Goal: Task Accomplishment & Management: Complete application form

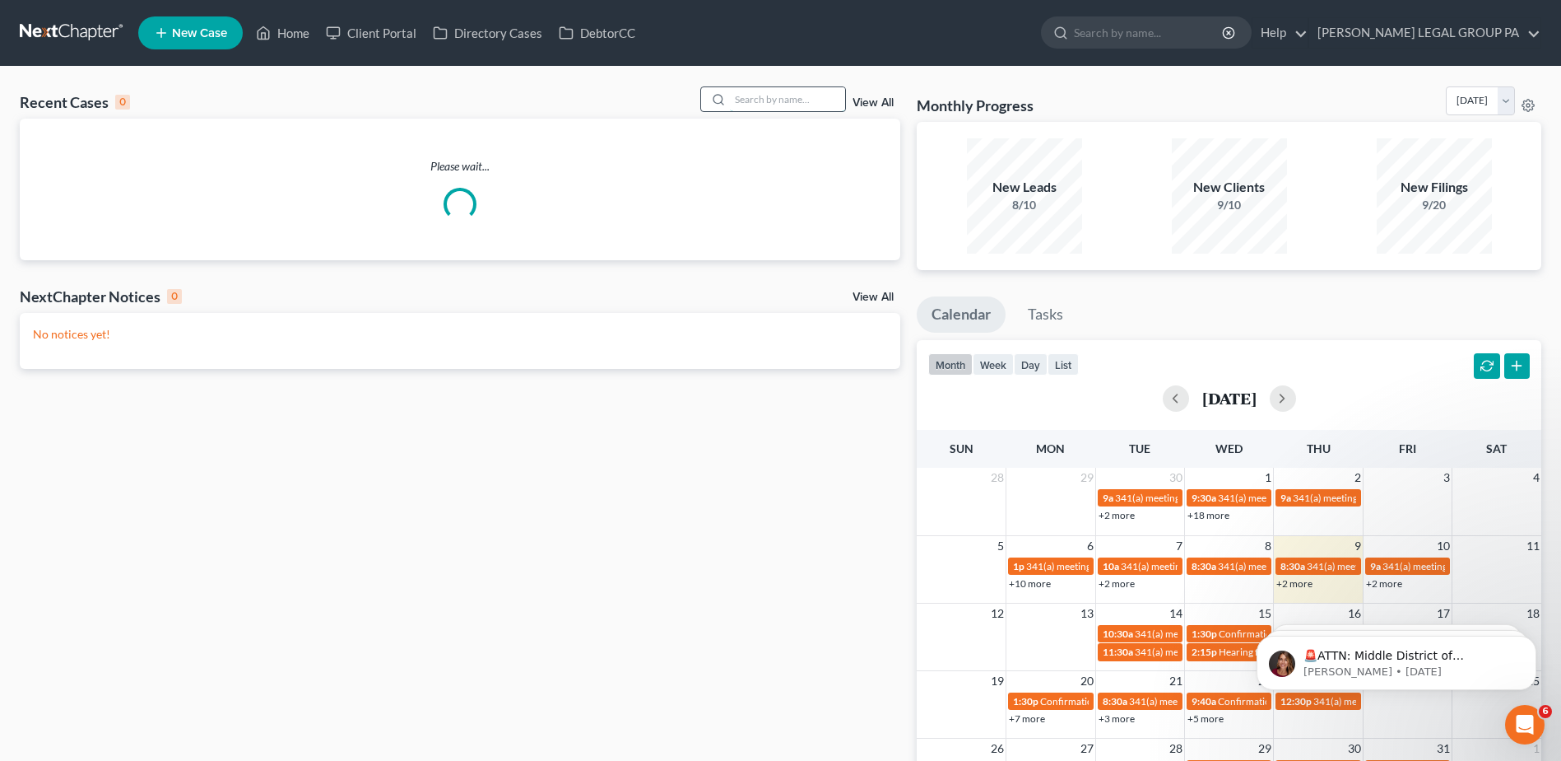
click at [767, 103] on input "search" at bounding box center [787, 99] width 115 height 24
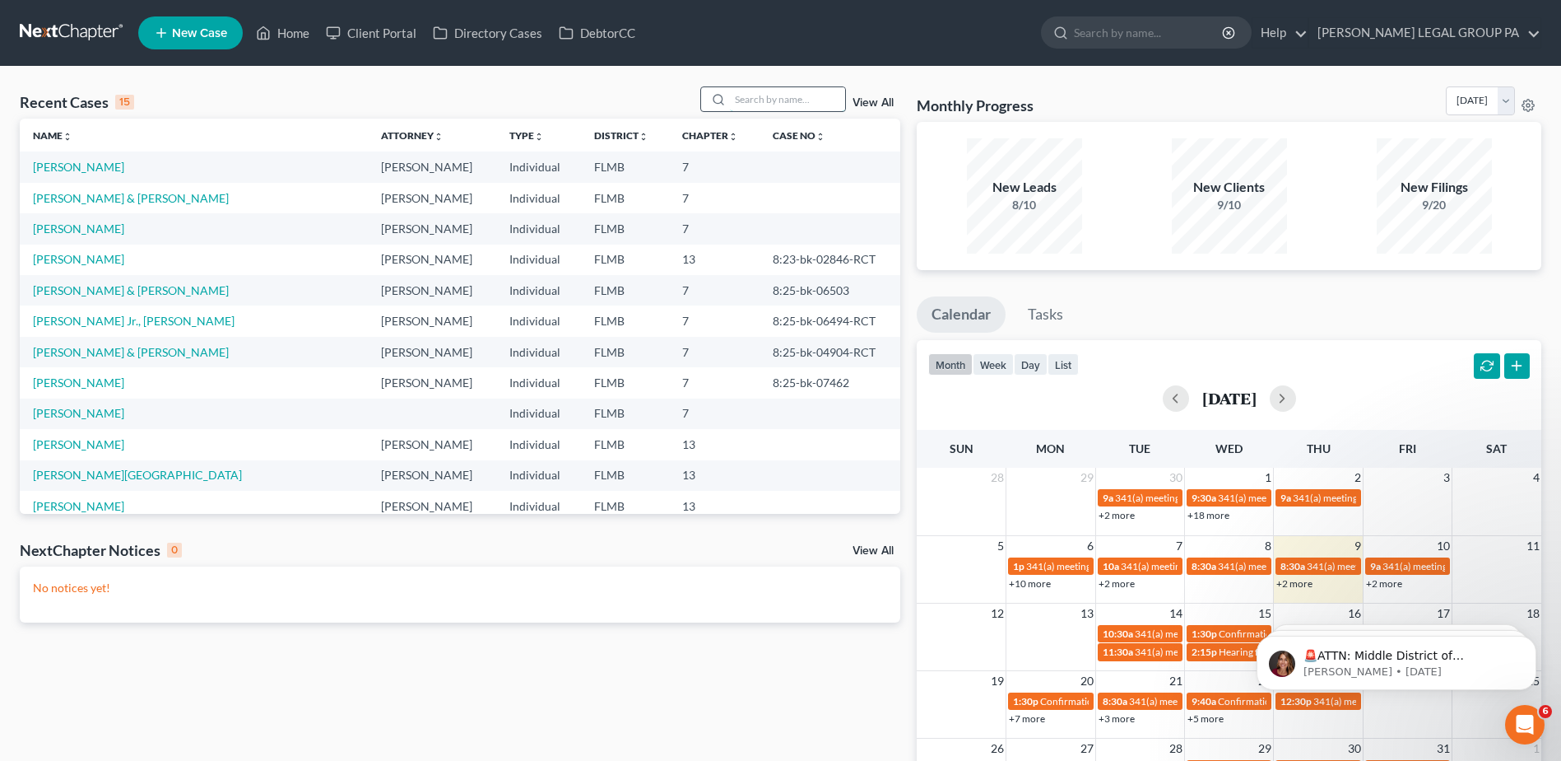
paste input "Amari"
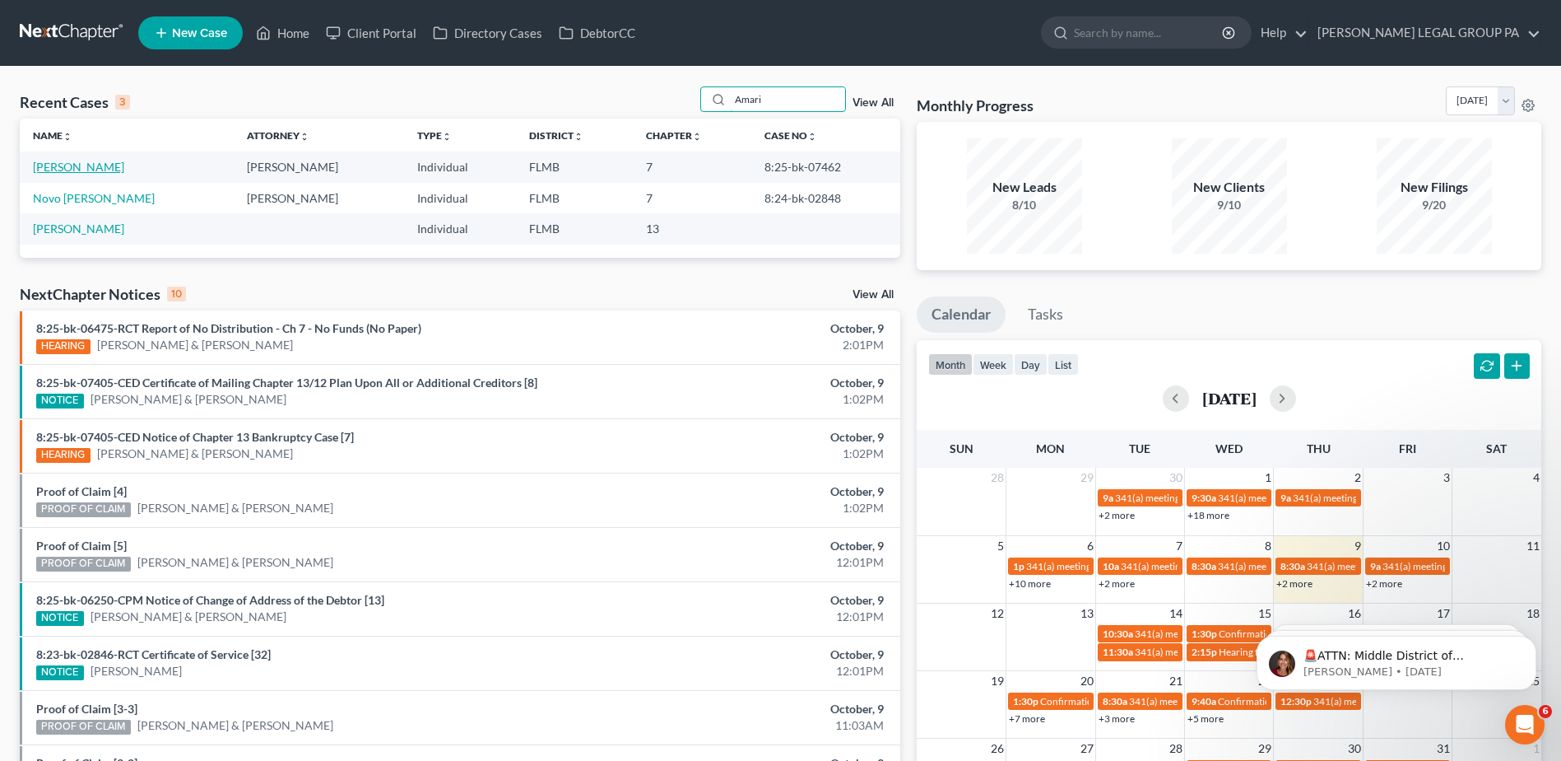
type input "Amari"
click at [77, 165] on link "[PERSON_NAME]" at bounding box center [78, 167] width 91 height 14
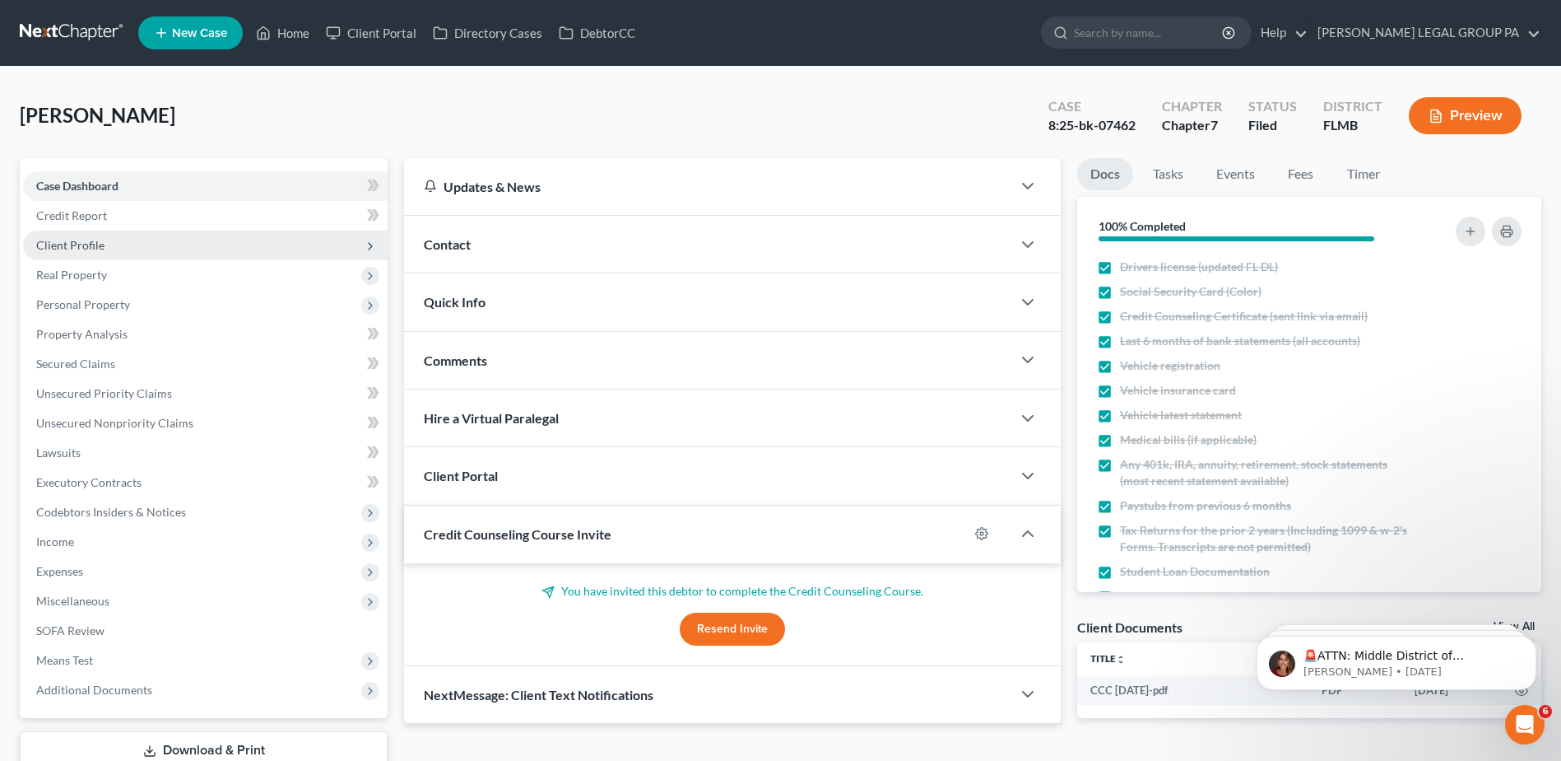
click at [70, 243] on span "Client Profile" at bounding box center [70, 245] width 68 height 14
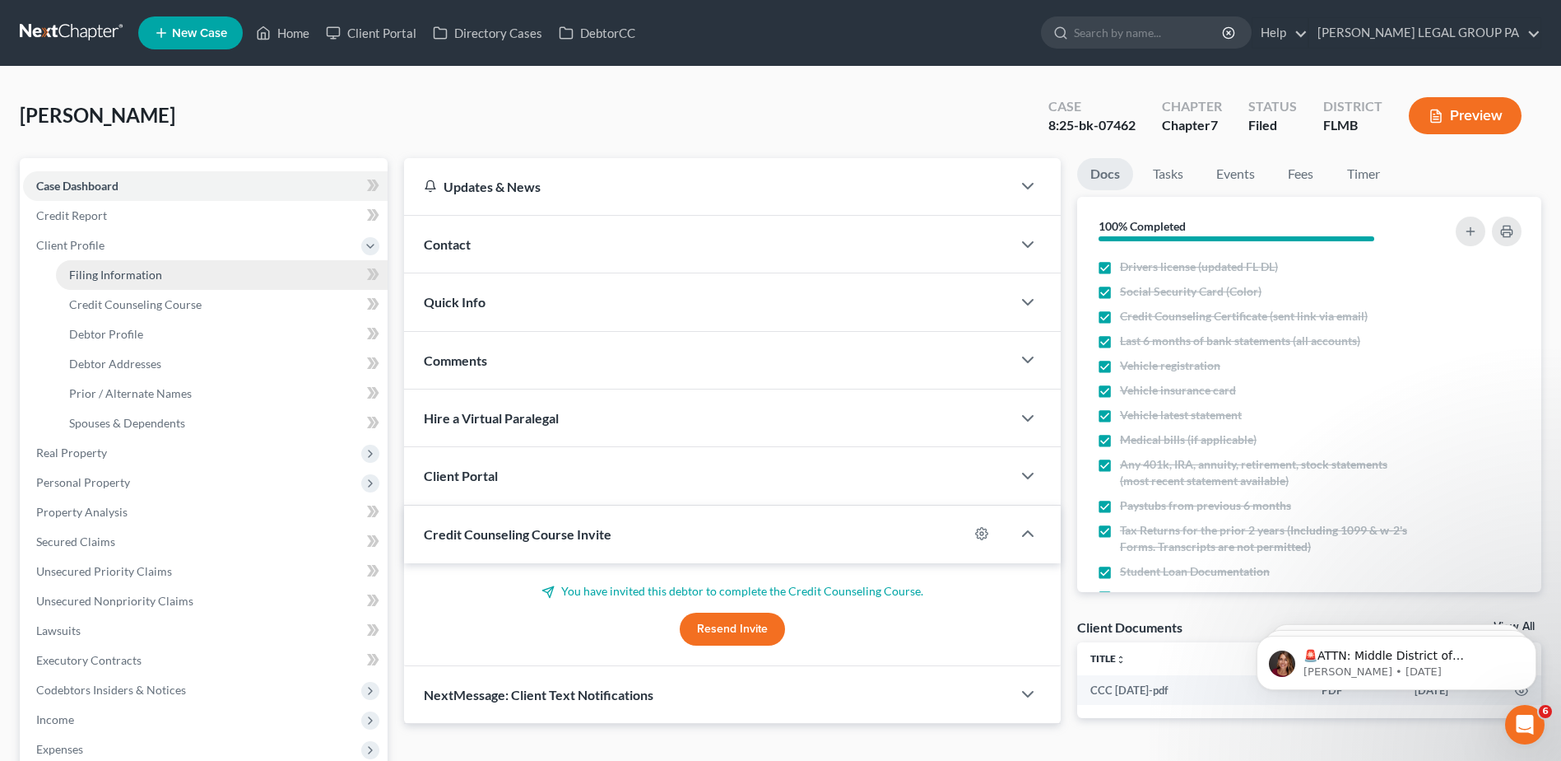
click at [112, 270] on span "Filing Information" at bounding box center [115, 275] width 93 height 14
select select "1"
select select "0"
select select "15"
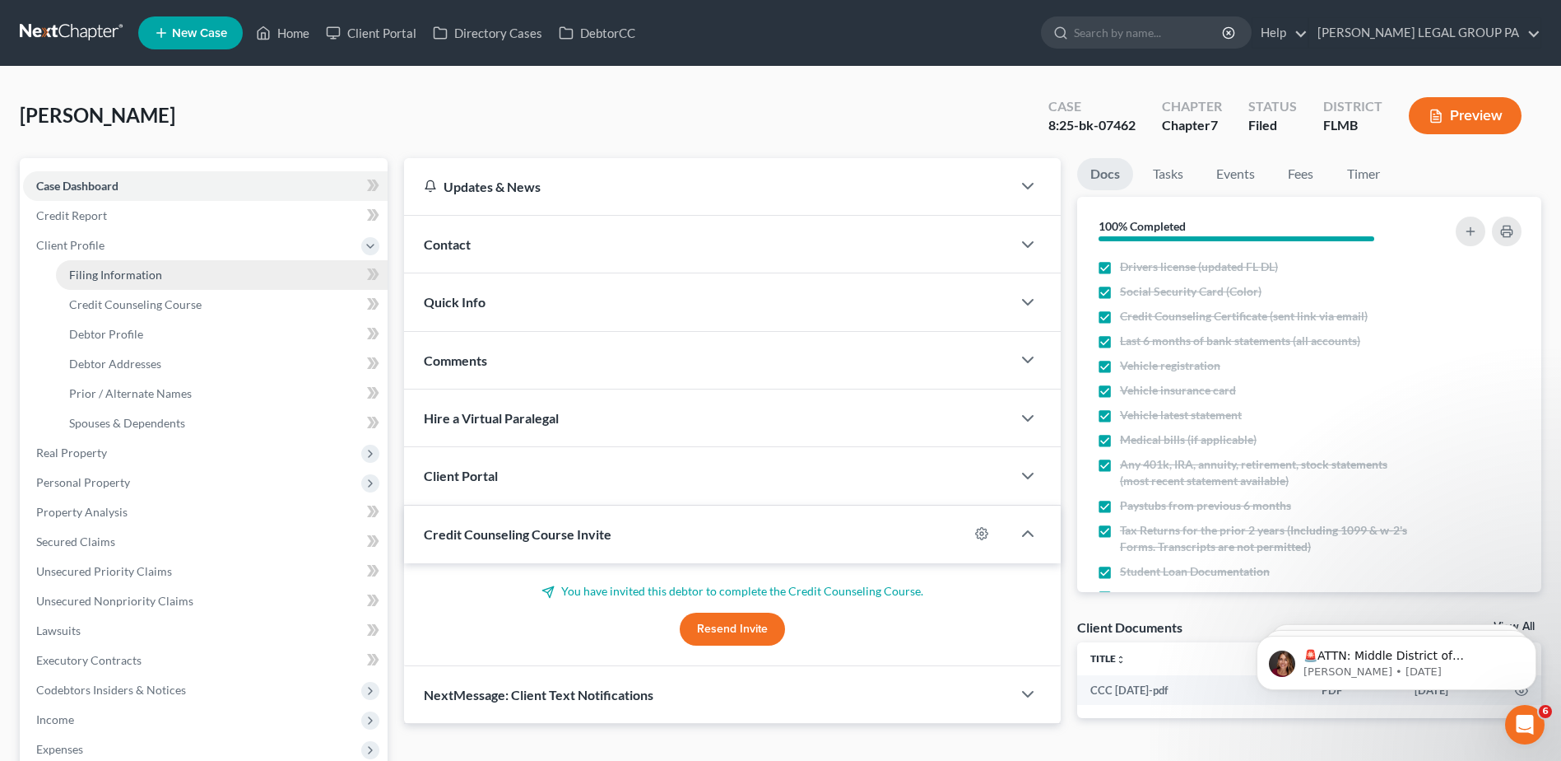
select select "0"
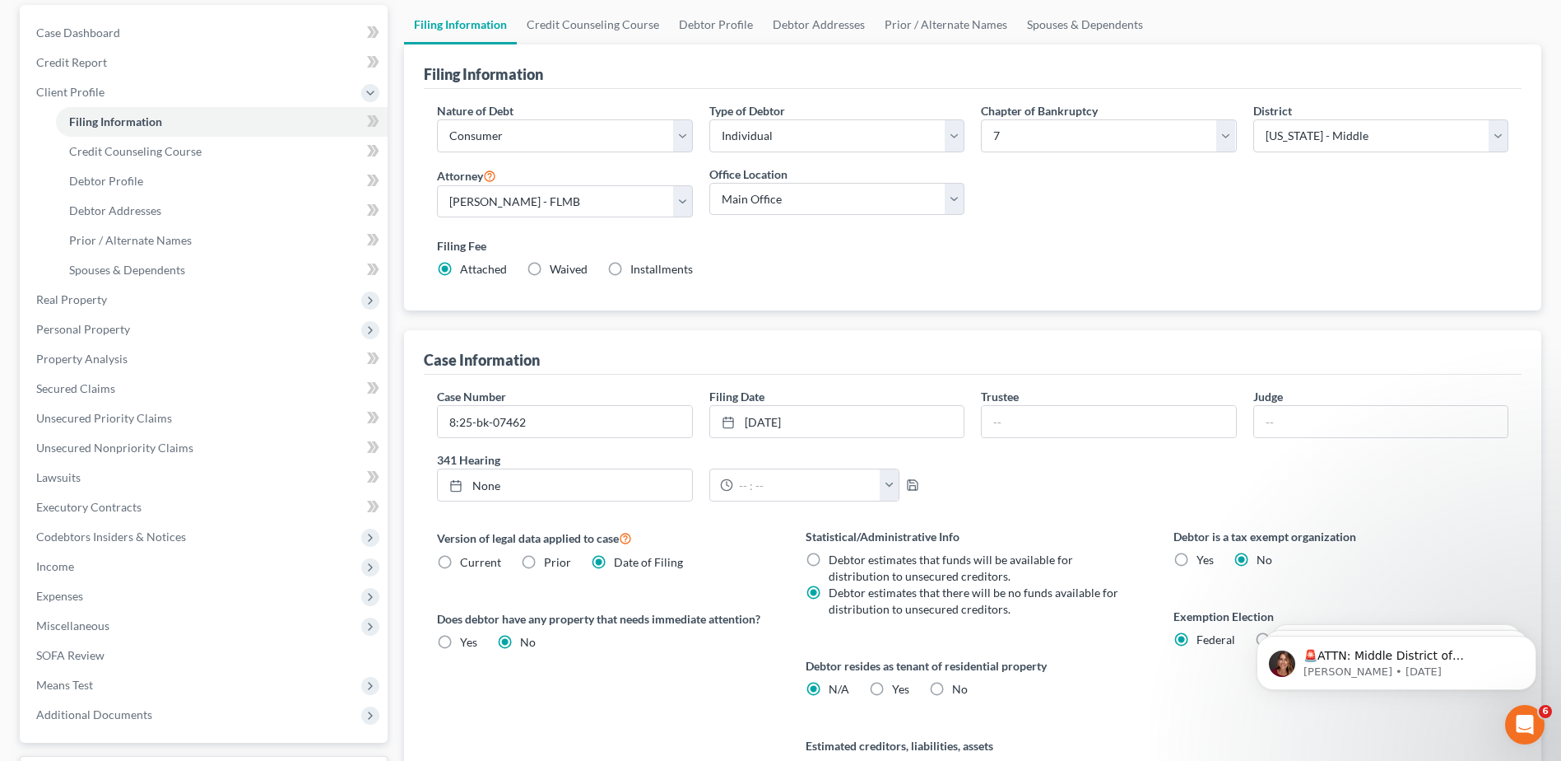
scroll to position [165, 0]
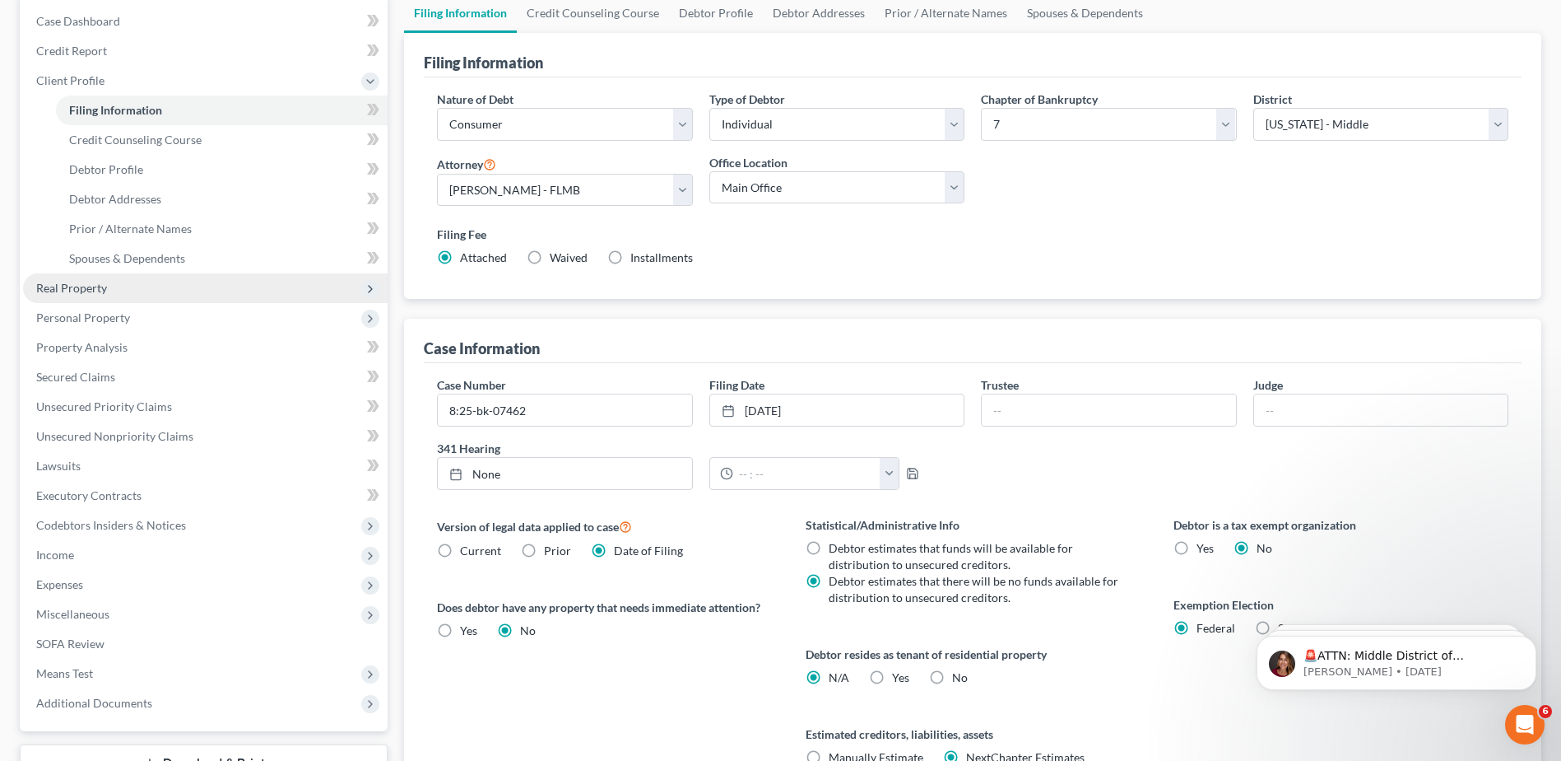
click at [90, 284] on span "Real Property" at bounding box center [71, 288] width 71 height 14
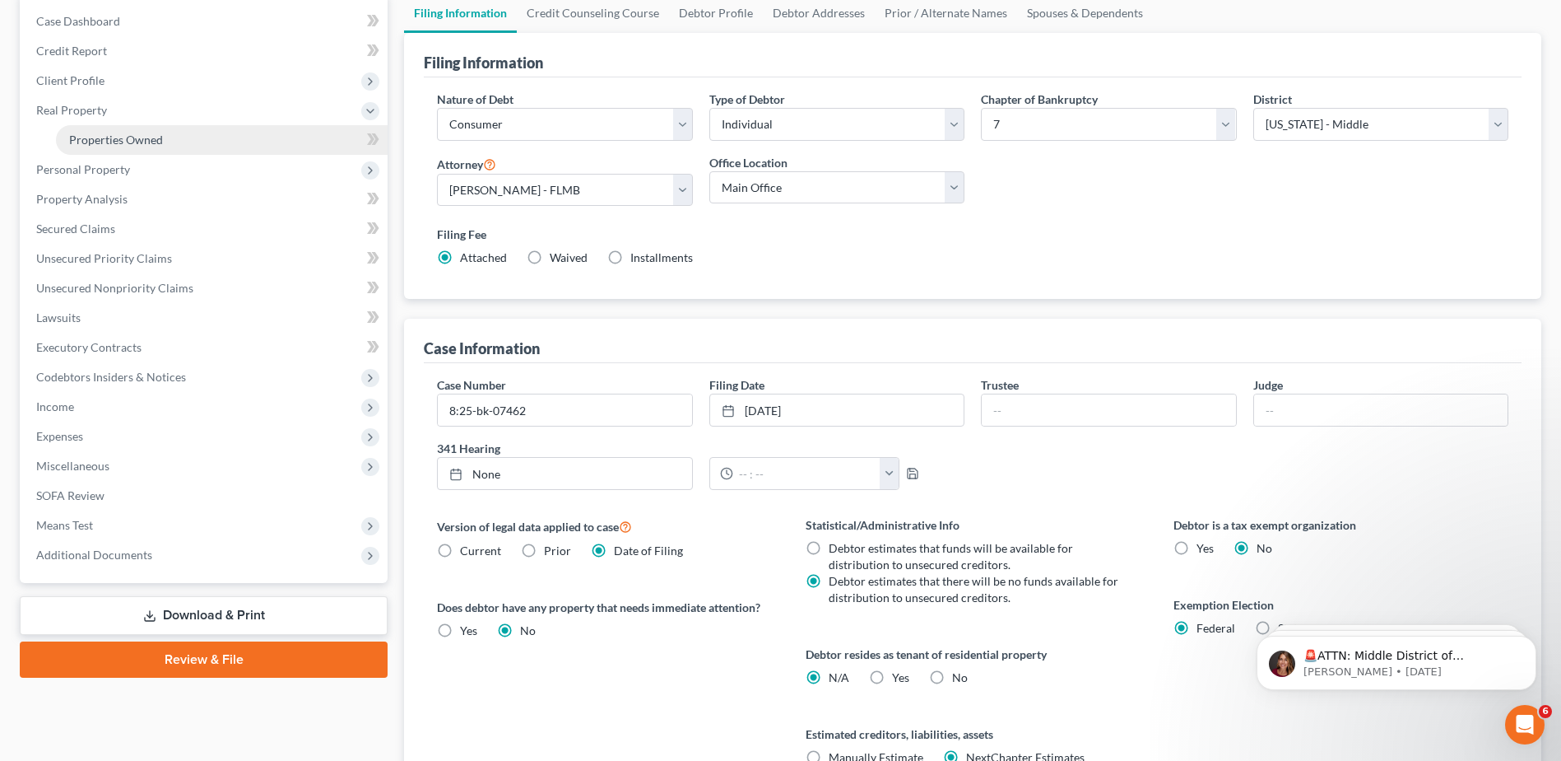
click at [97, 139] on span "Properties Owned" at bounding box center [116, 140] width 94 height 14
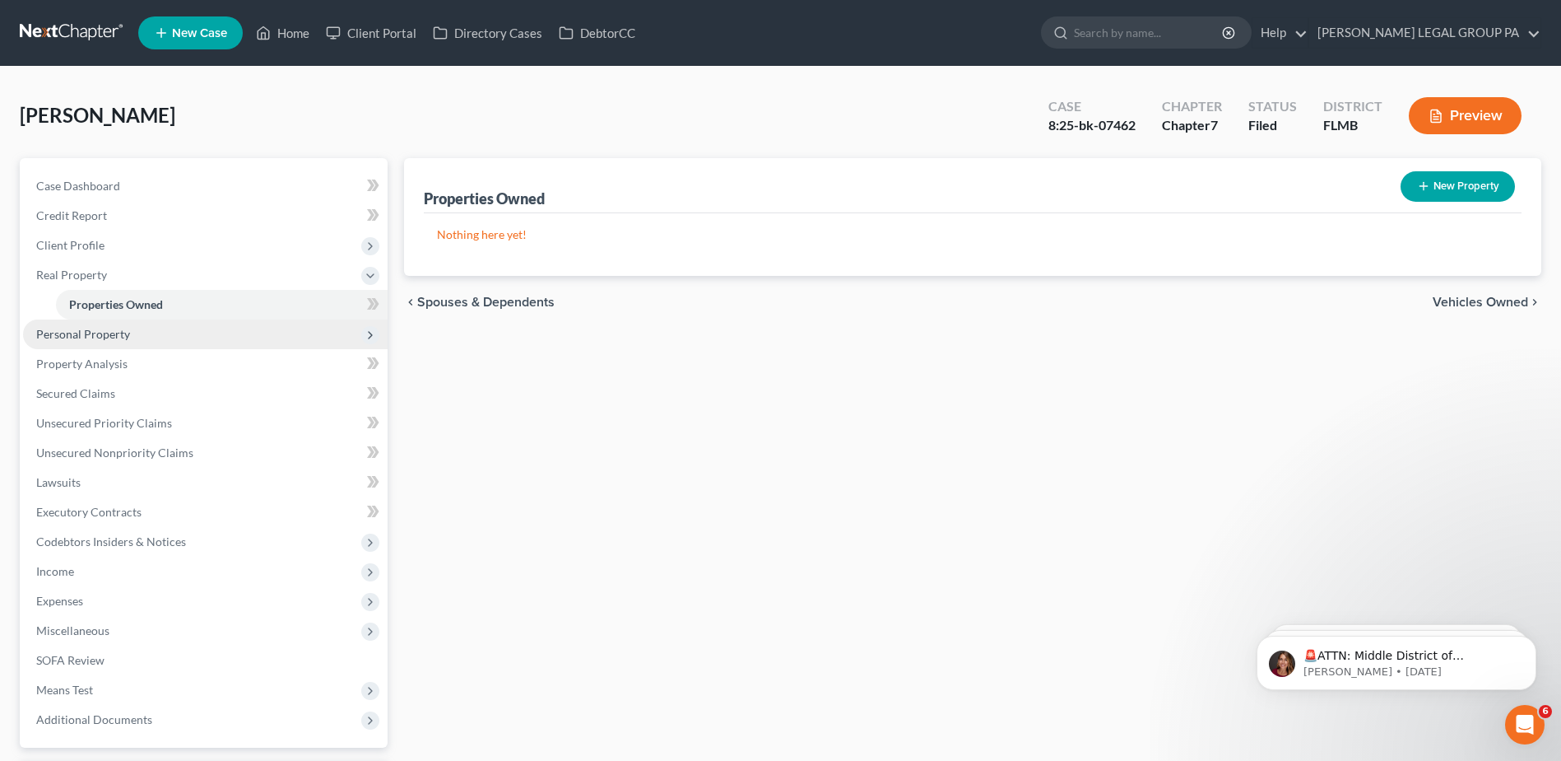
click at [99, 332] on span "Personal Property" at bounding box center [83, 334] width 94 height 14
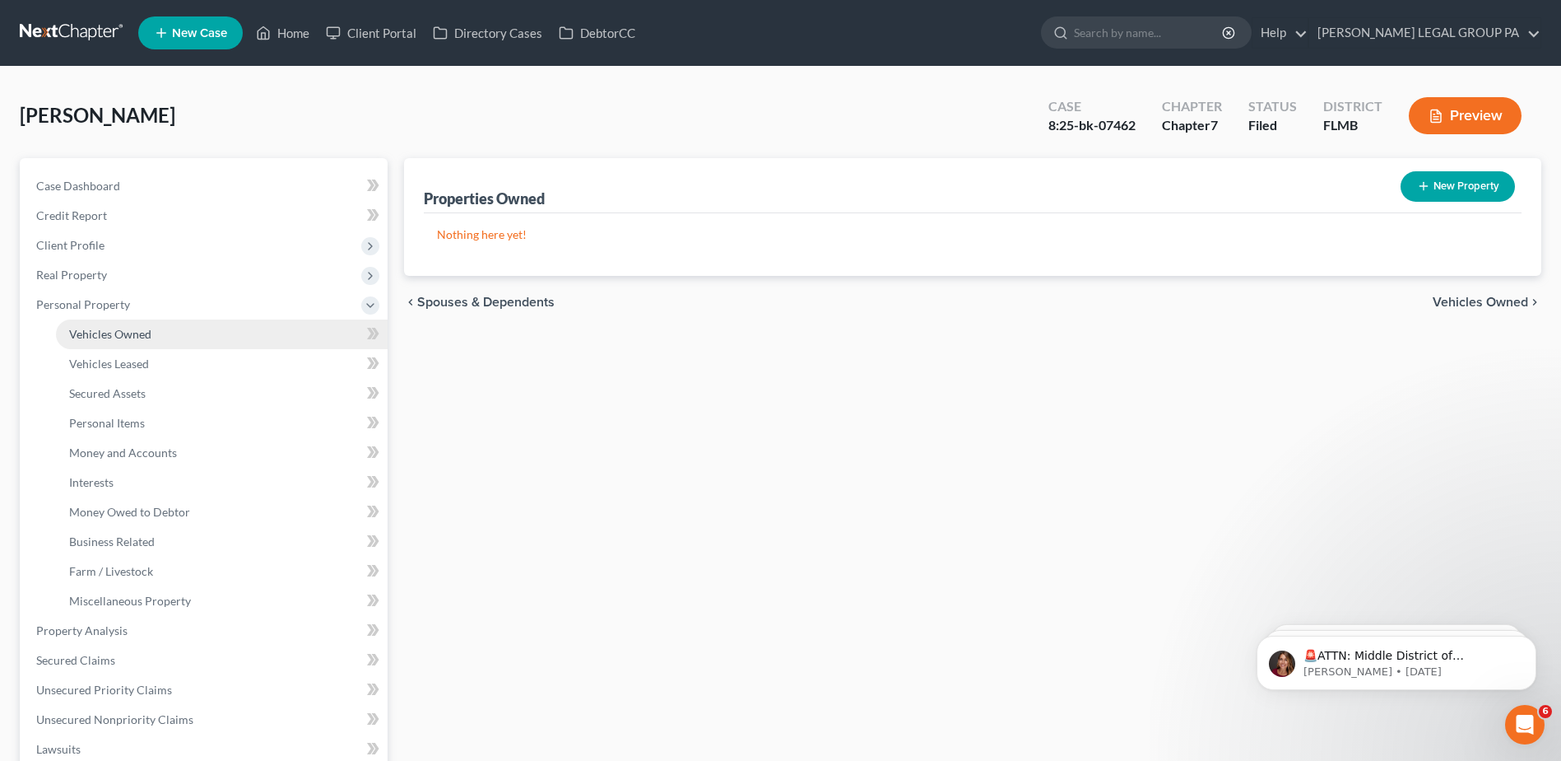
click at [99, 328] on span "Vehicles Owned" at bounding box center [110, 334] width 82 height 14
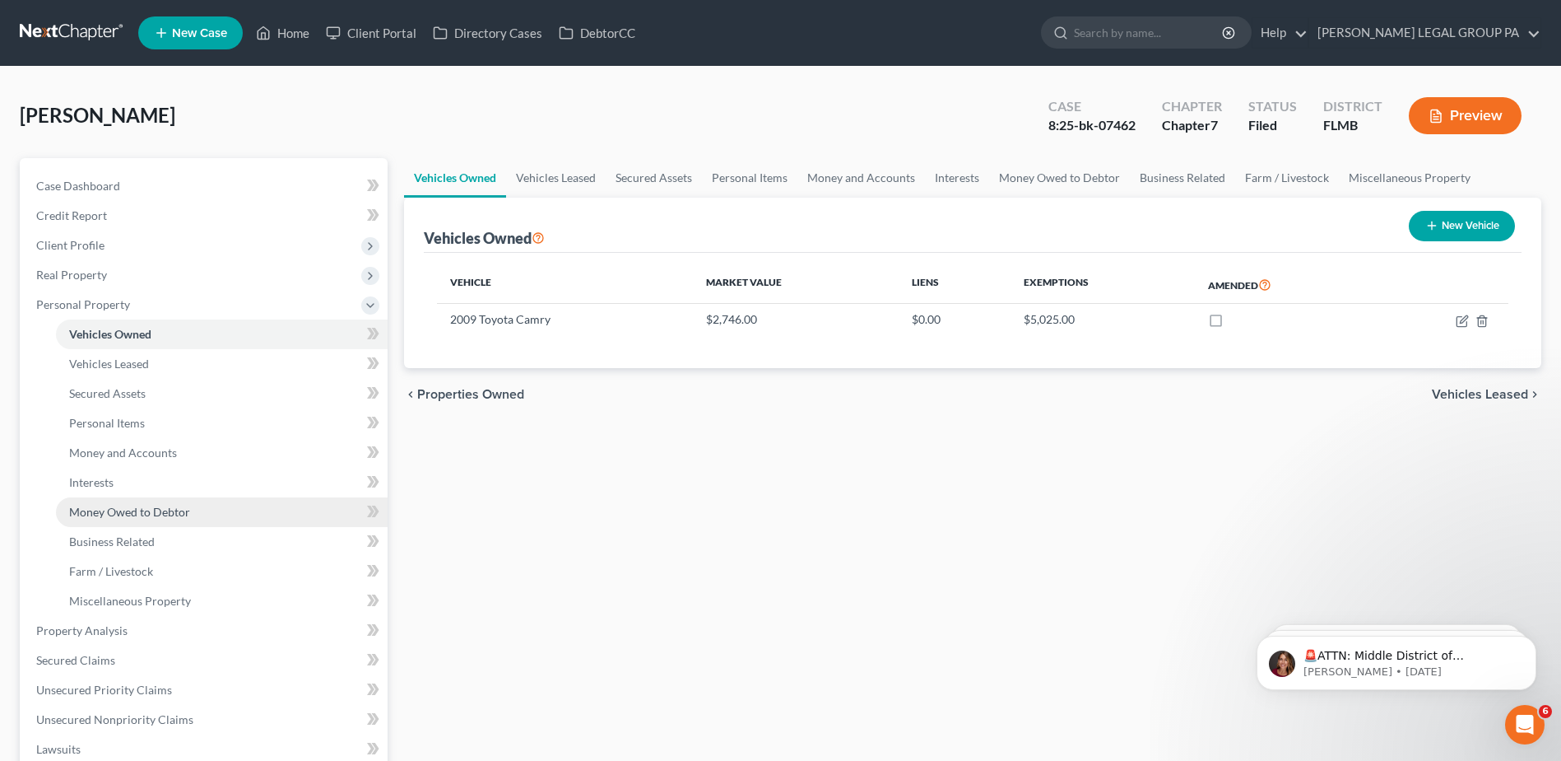
scroll to position [165, 0]
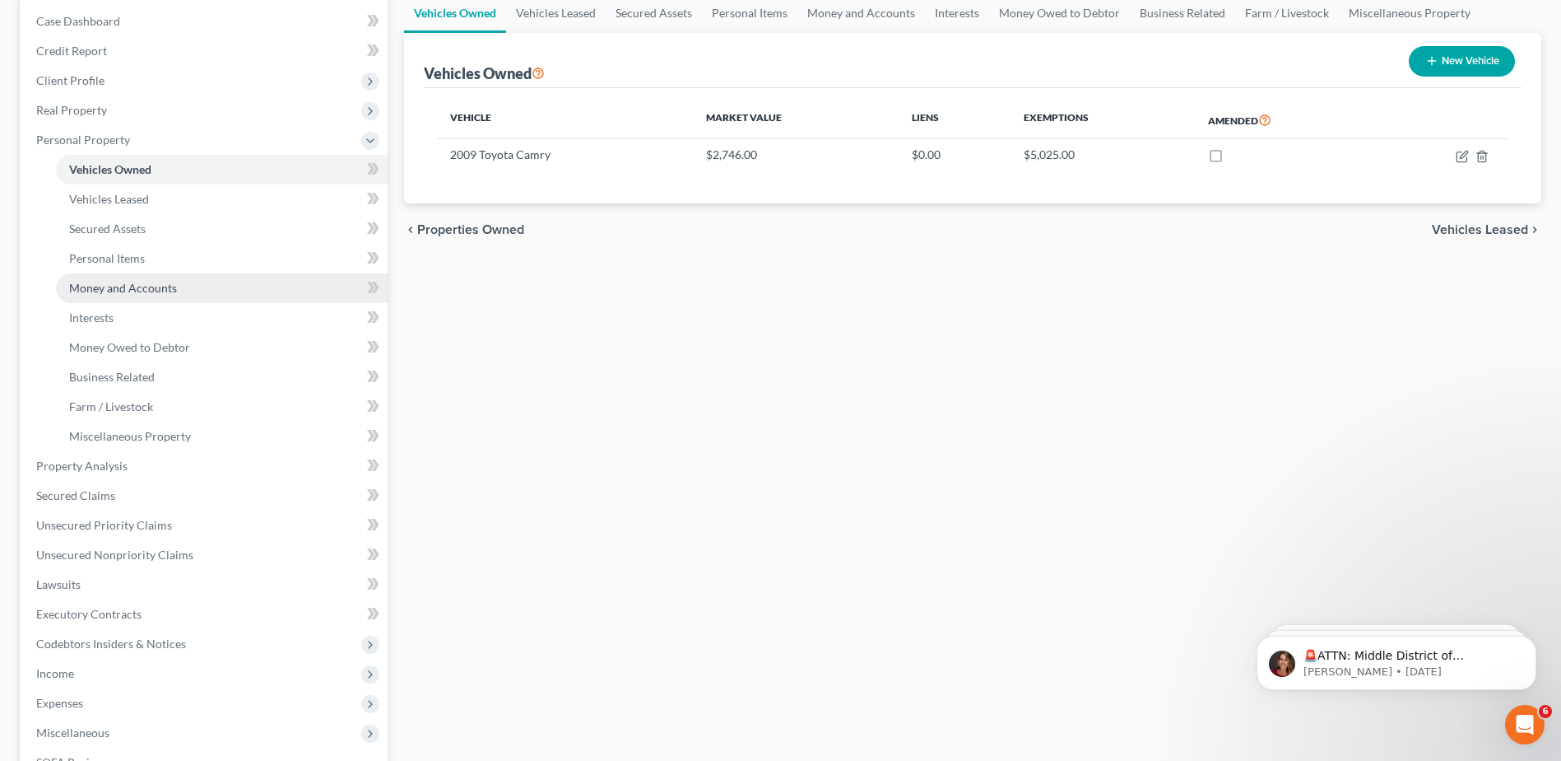
click at [116, 291] on span "Money and Accounts" at bounding box center [123, 288] width 108 height 14
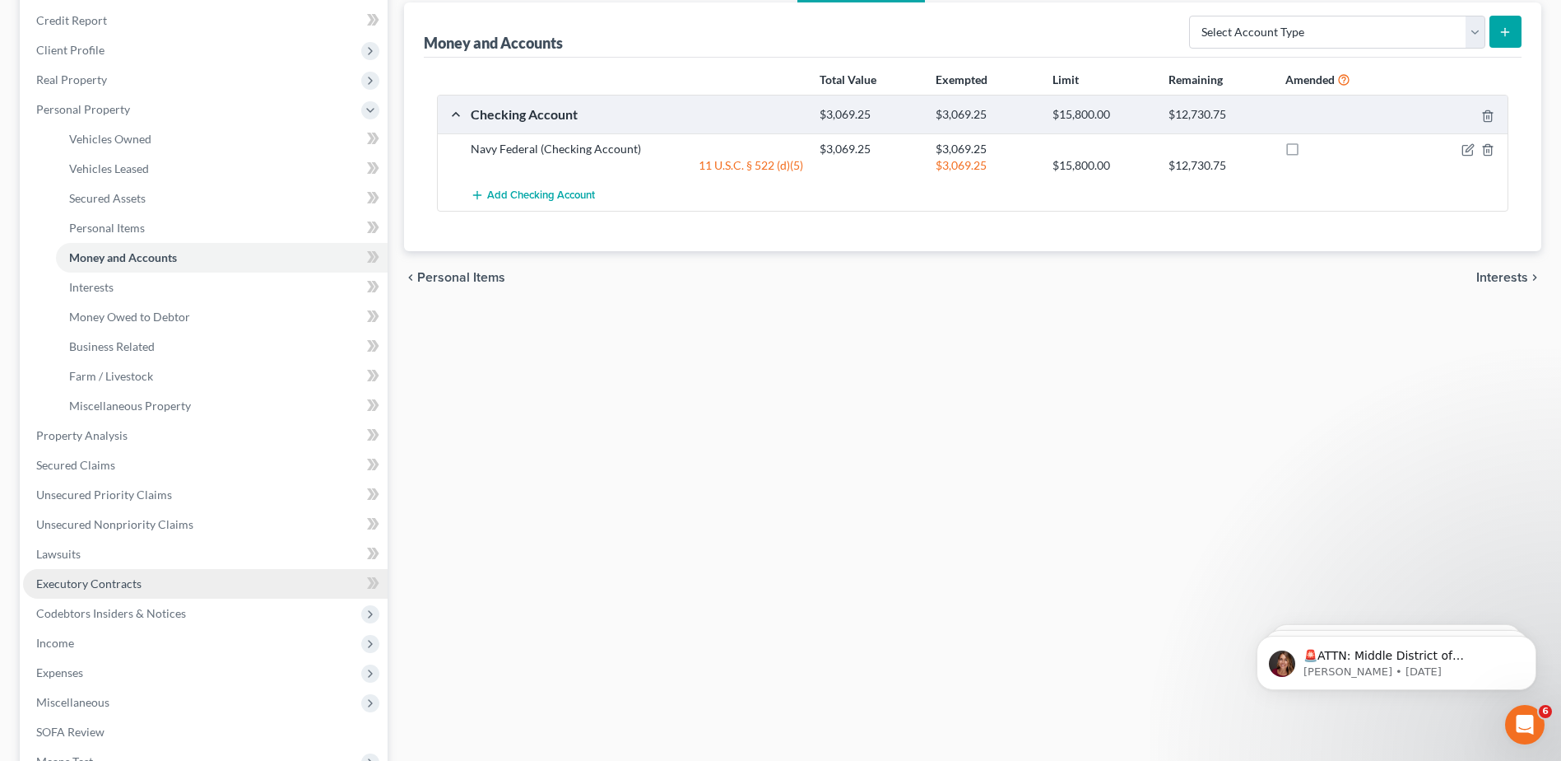
scroll to position [247, 0]
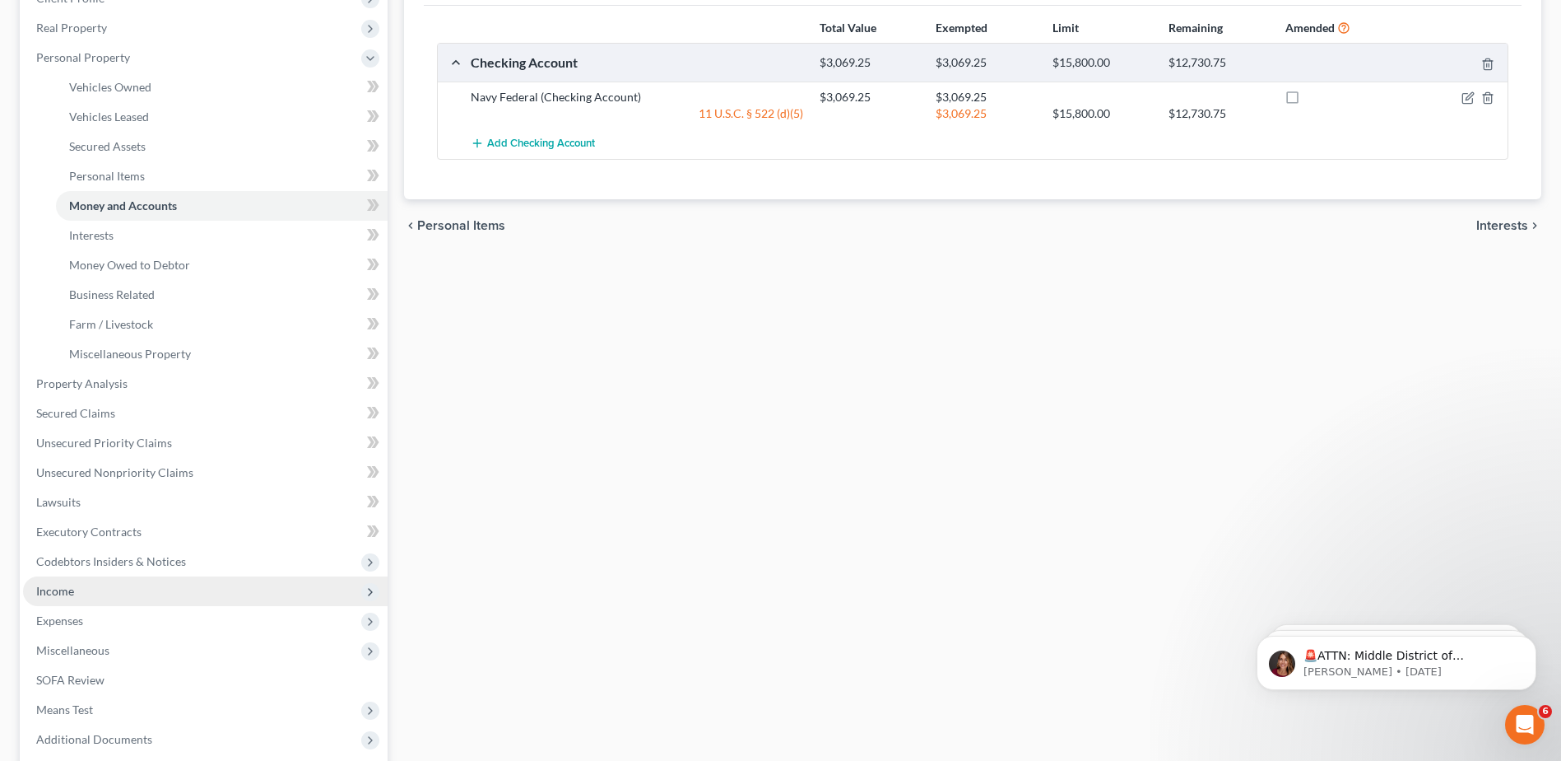
click at [47, 592] on span "Income" at bounding box center [55, 591] width 38 height 14
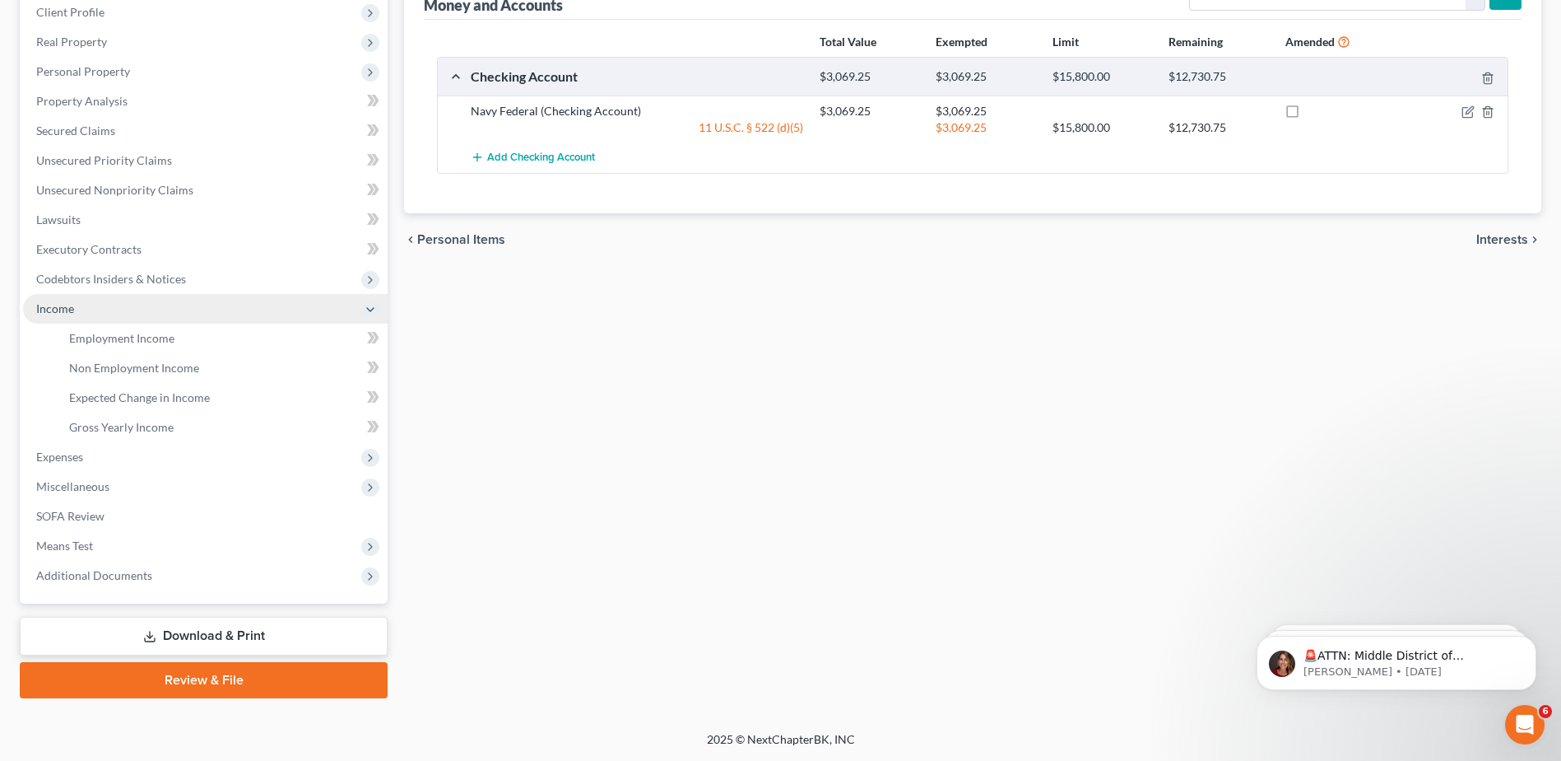
scroll to position [233, 0]
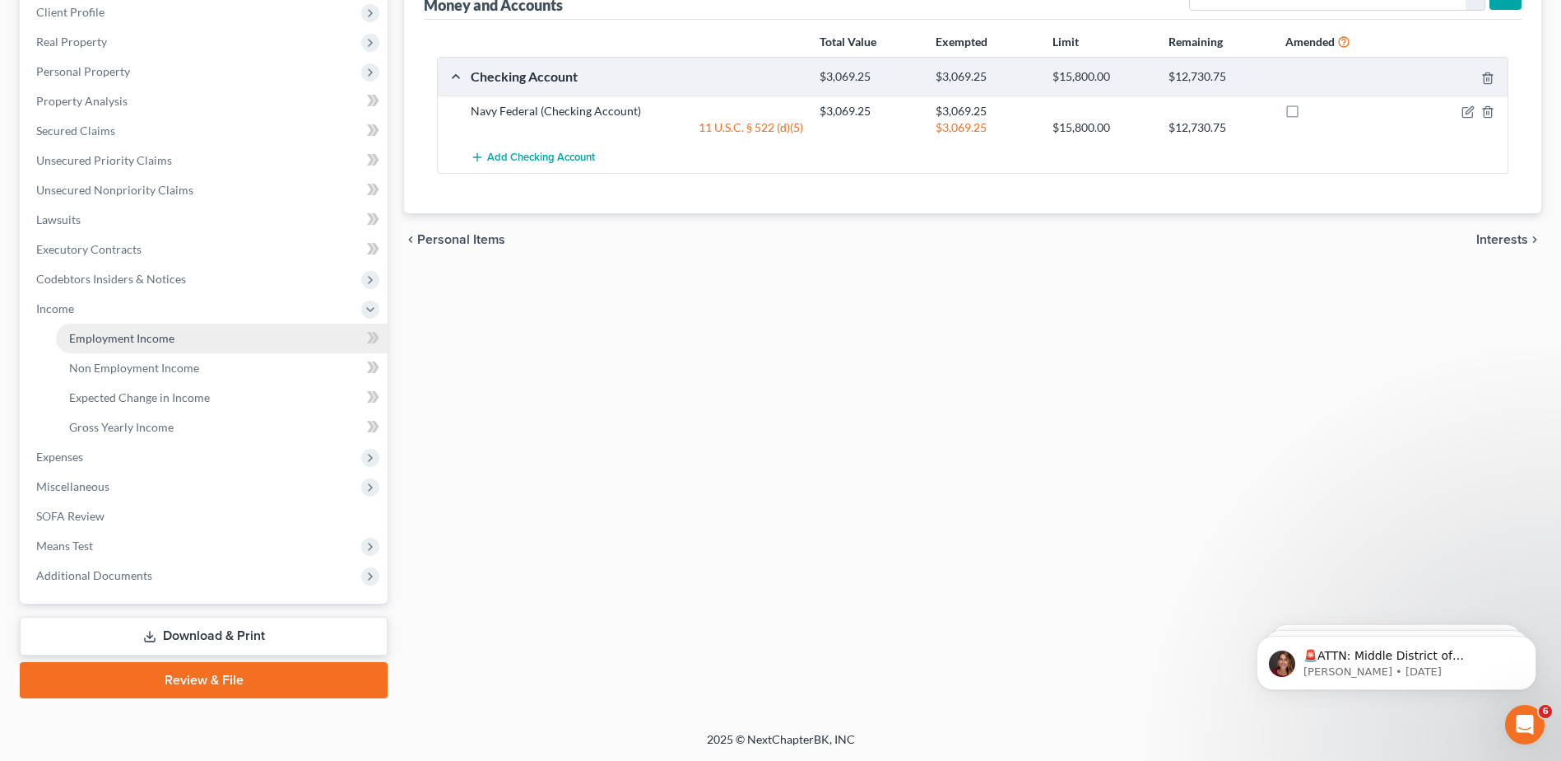
click at [154, 335] on span "Employment Income" at bounding box center [121, 338] width 105 height 14
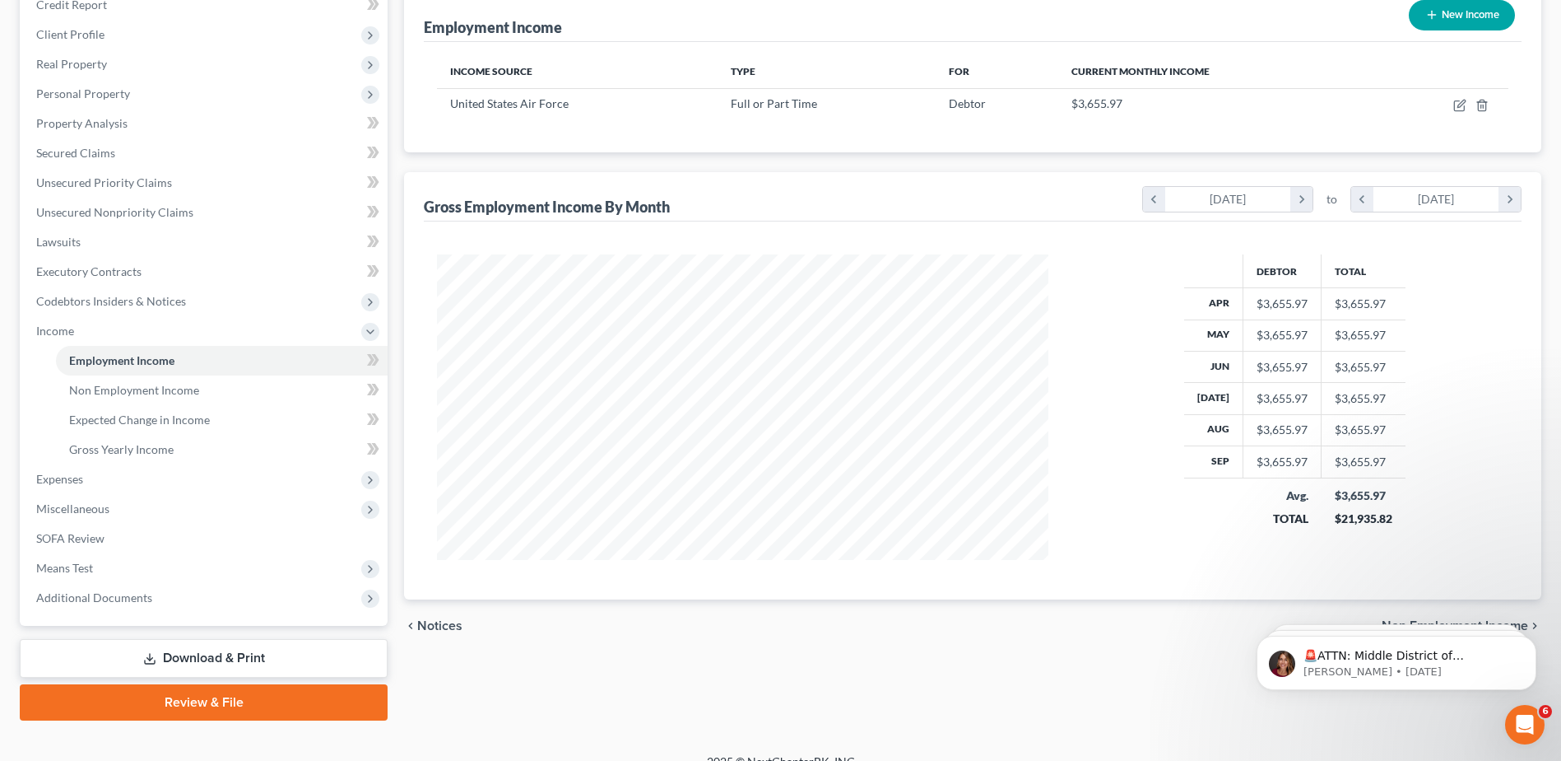
scroll to position [233, 0]
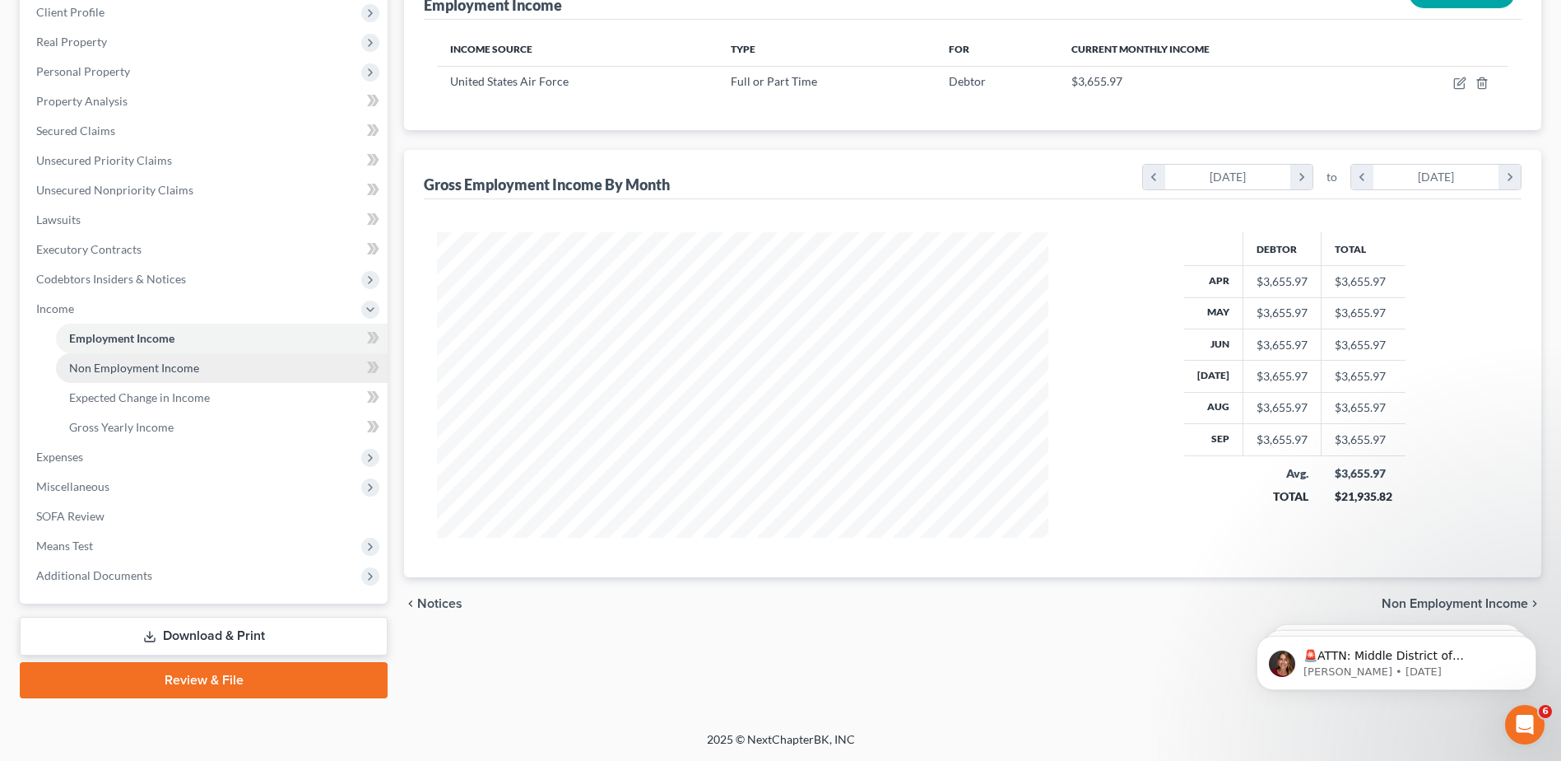
click at [172, 366] on span "Non Employment Income" at bounding box center [134, 368] width 130 height 14
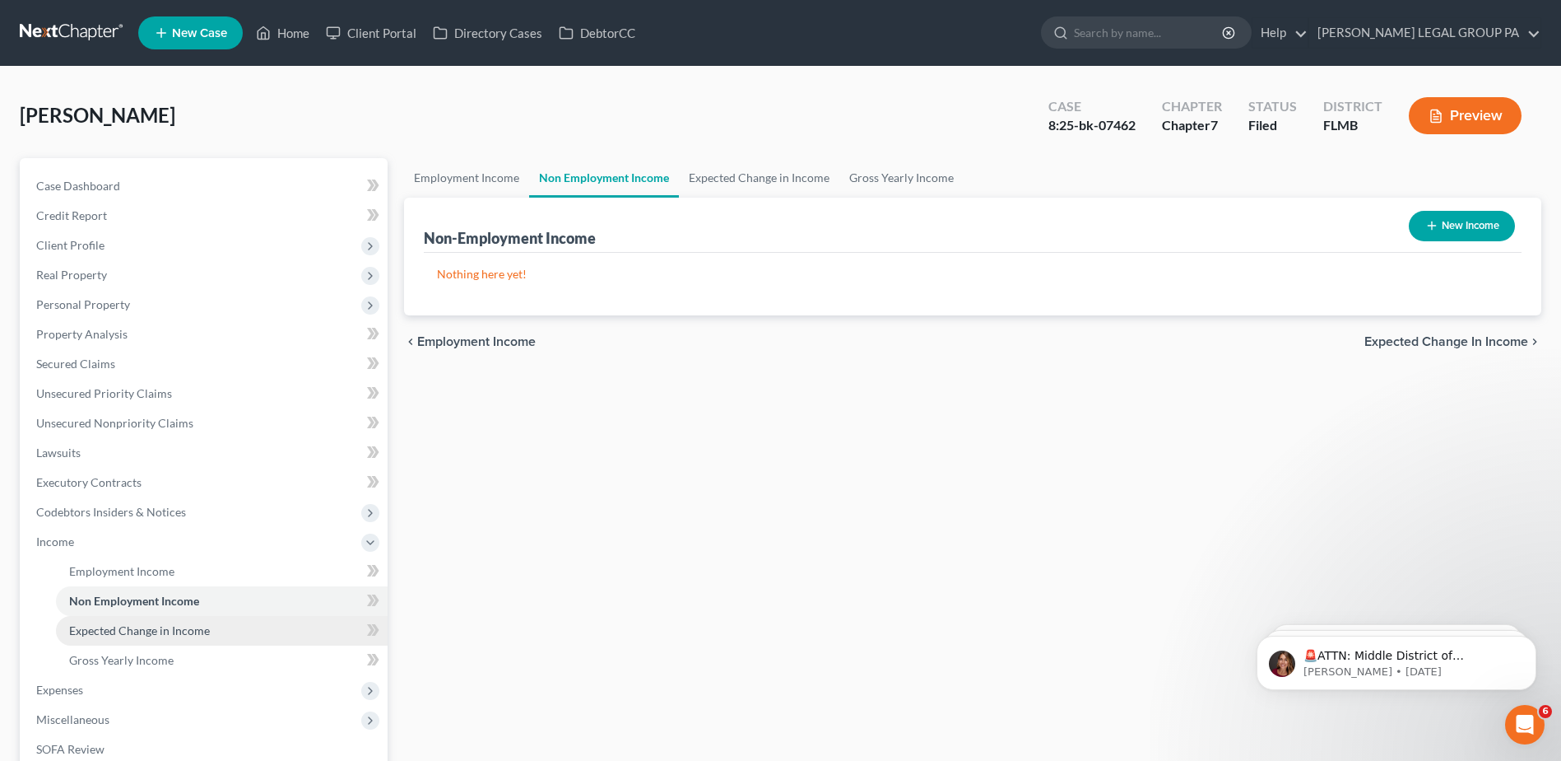
click at [123, 635] on span "Expected Change in Income" at bounding box center [139, 630] width 141 height 14
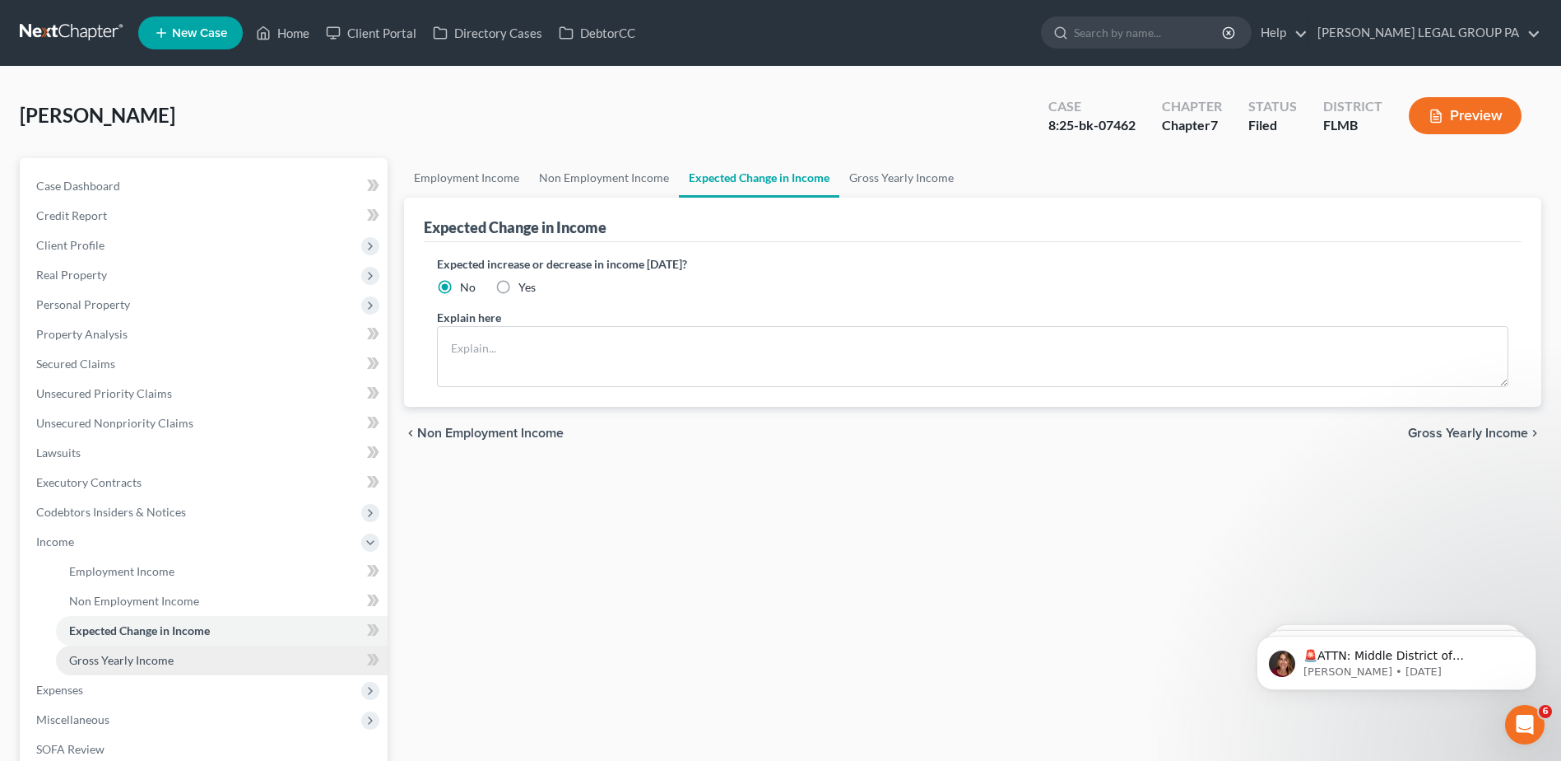
click at [126, 663] on span "Gross Yearly Income" at bounding box center [121, 660] width 105 height 14
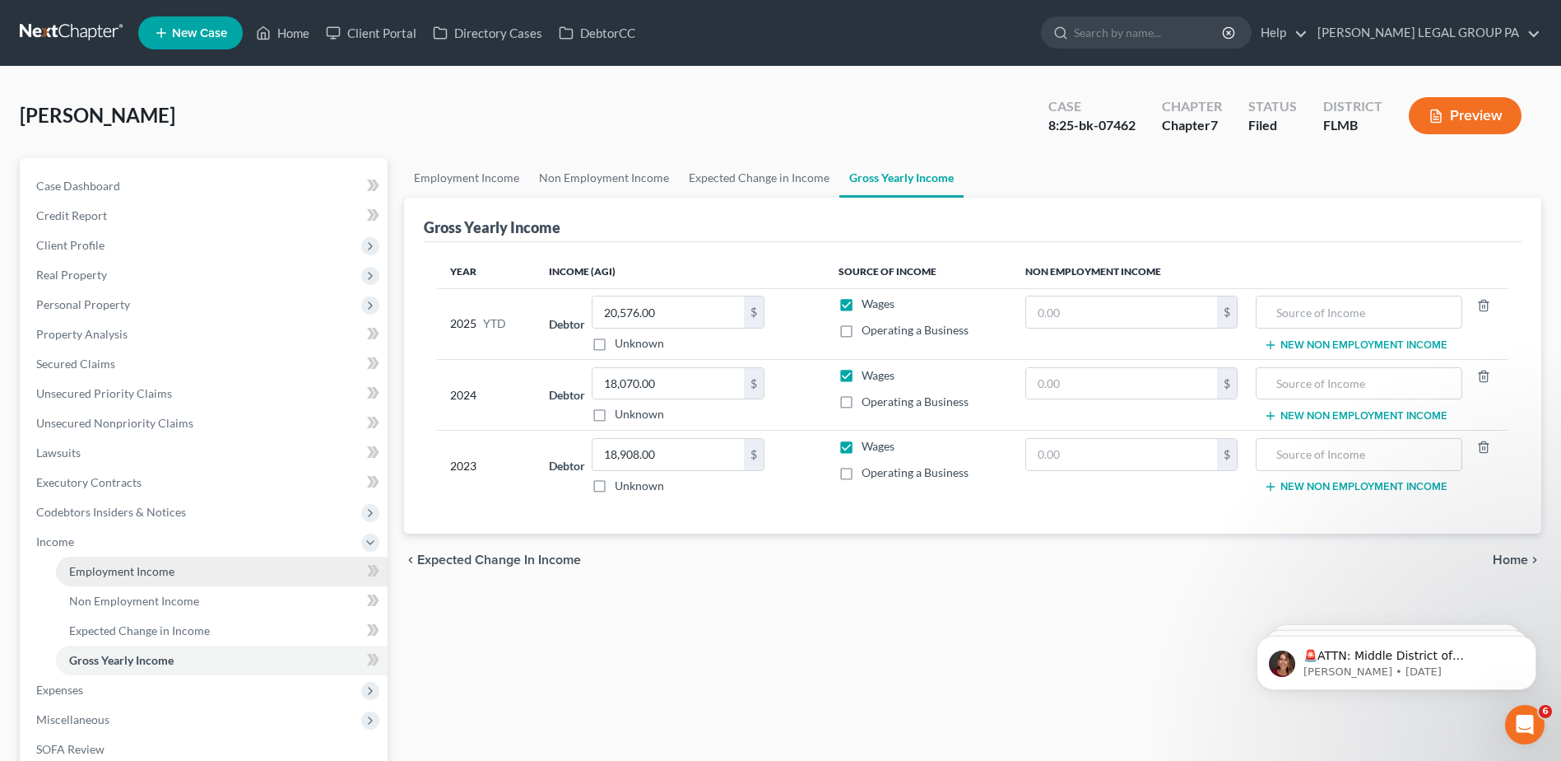
click at [99, 571] on span "Employment Income" at bounding box center [121, 571] width 105 height 14
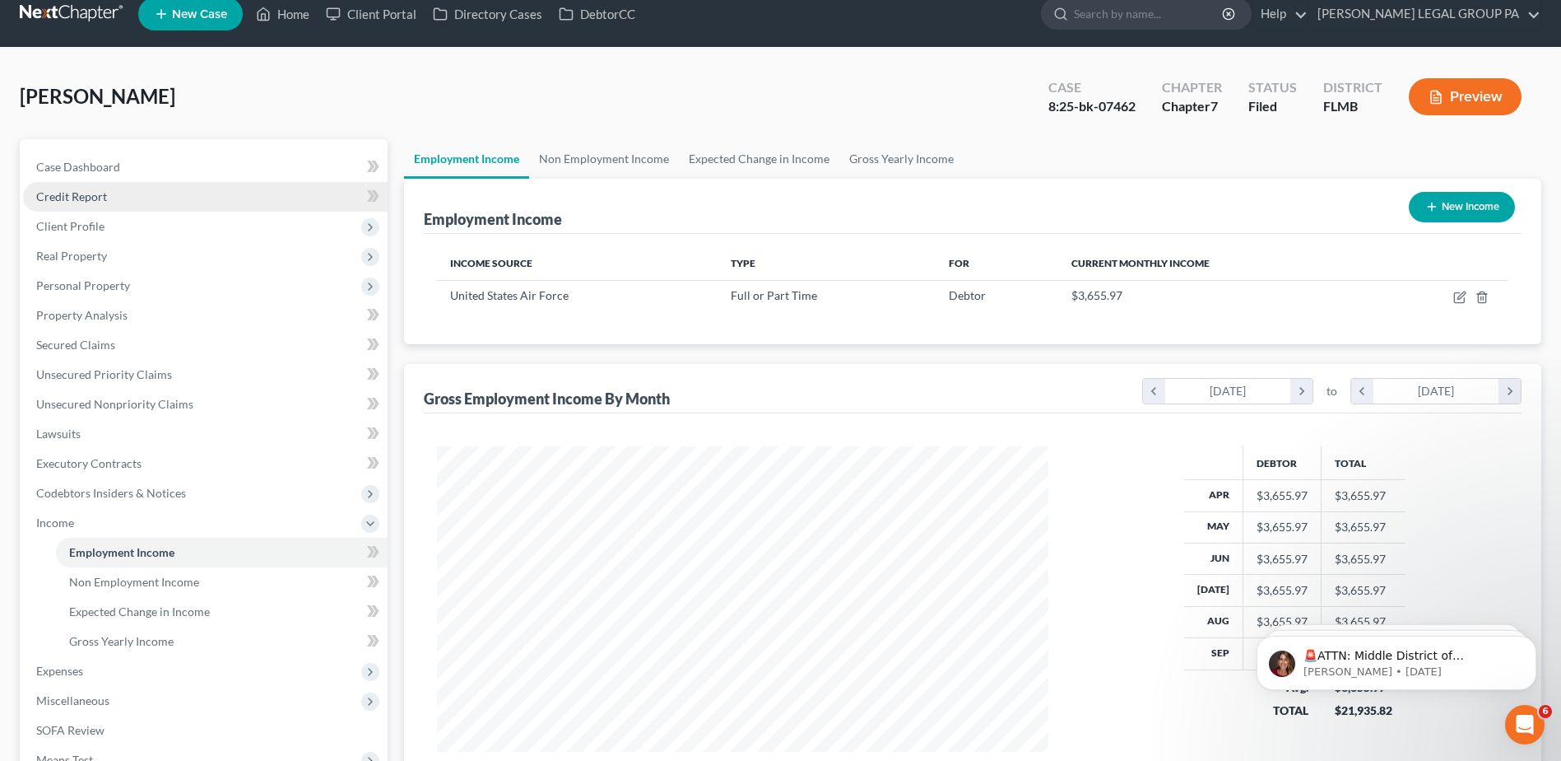
scroll to position [82, 0]
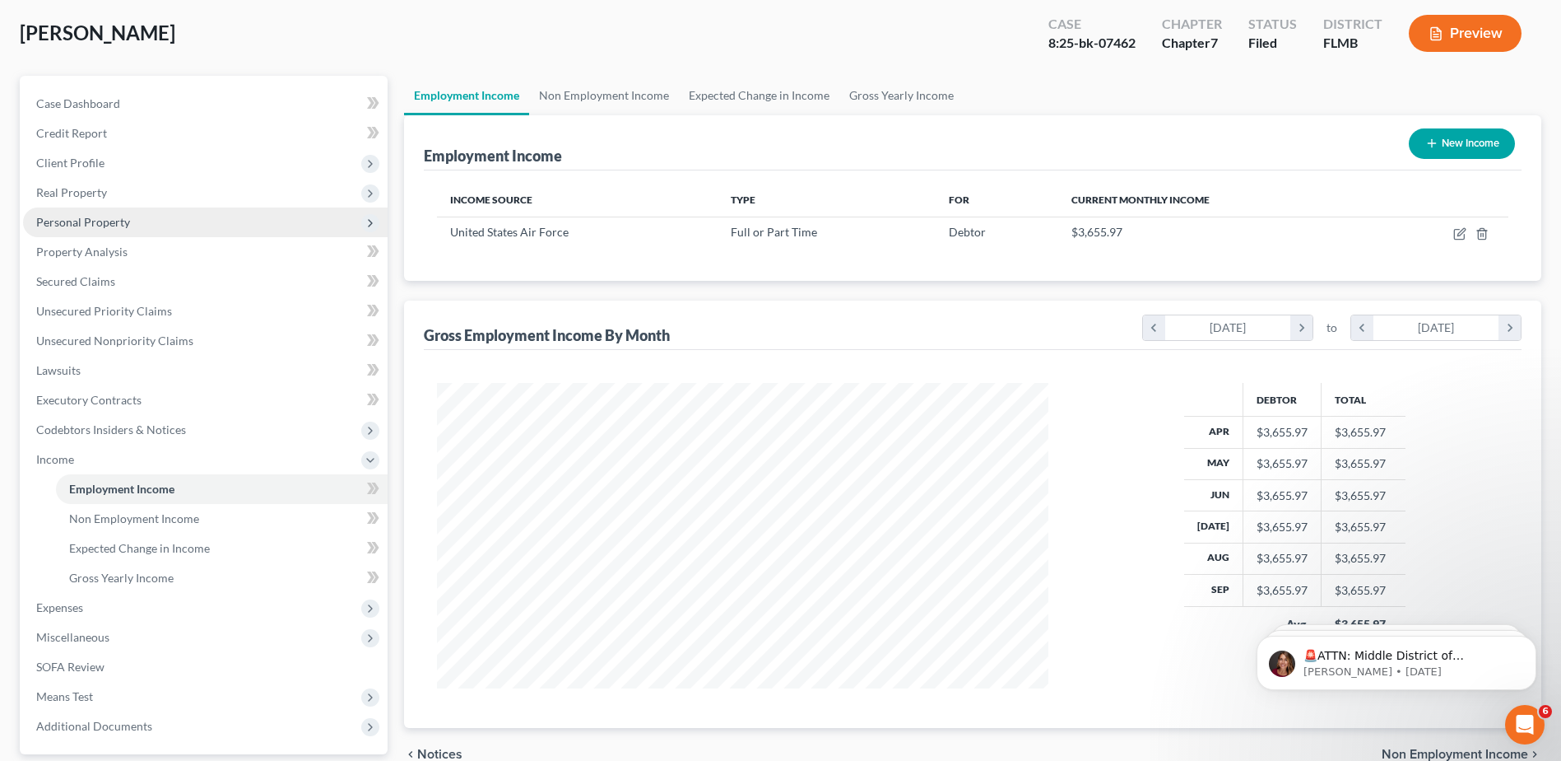
click at [88, 220] on span "Personal Property" at bounding box center [83, 222] width 94 height 14
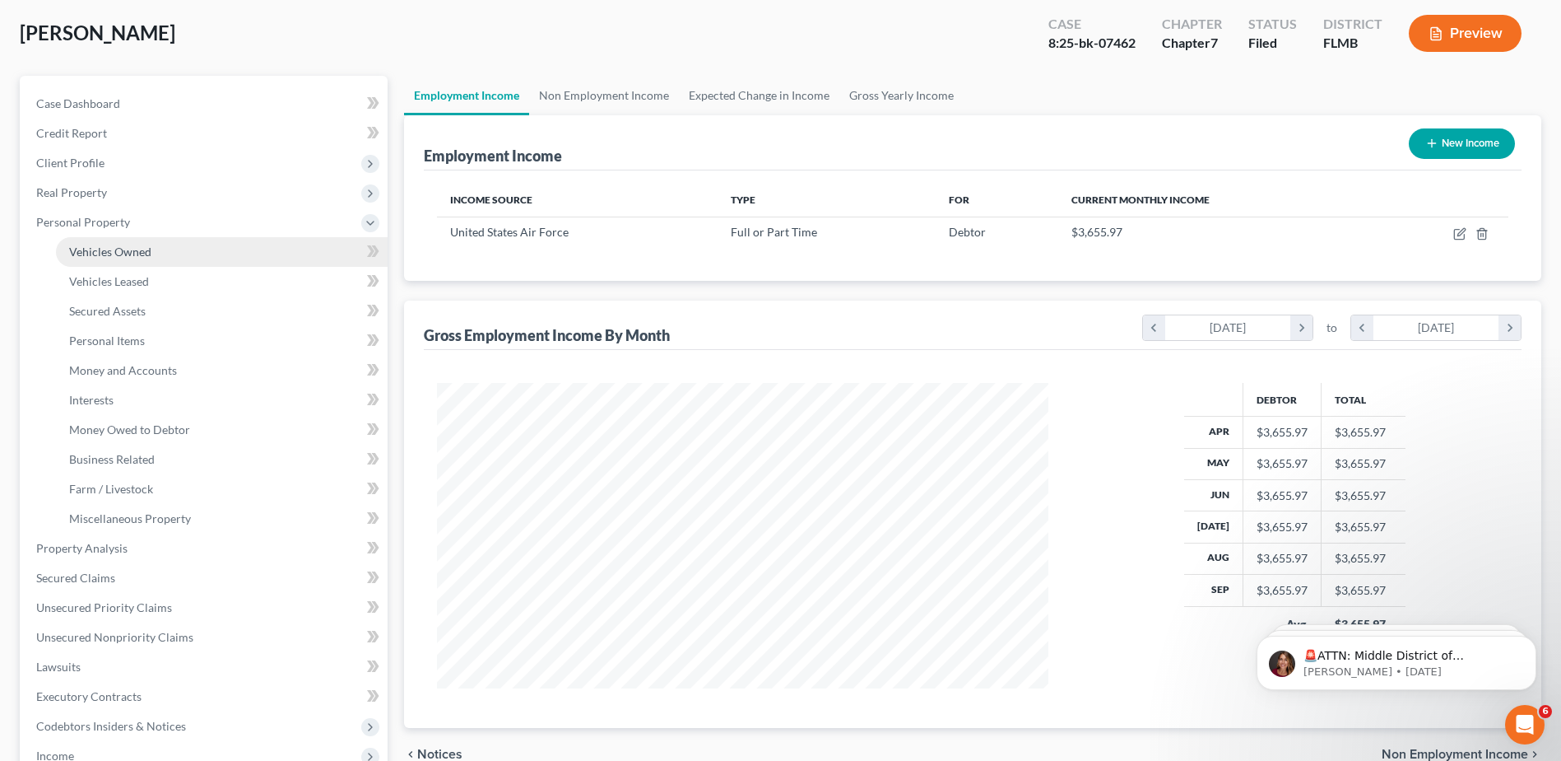
click at [121, 240] on link "Vehicles Owned" at bounding box center [222, 252] width 332 height 30
